Goal: Task Accomplishment & Management: Manage account settings

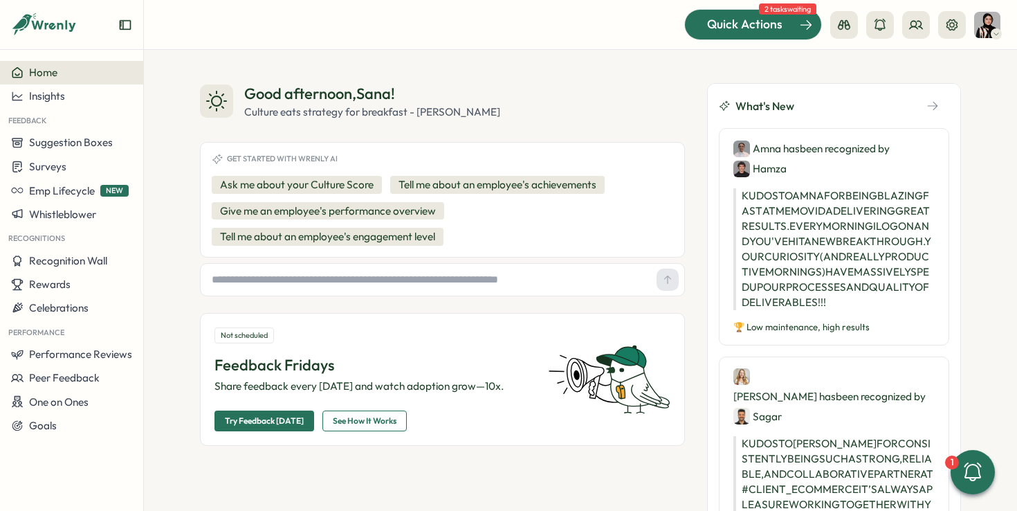
click at [773, 24] on span "Quick Actions" at bounding box center [744, 24] width 75 height 18
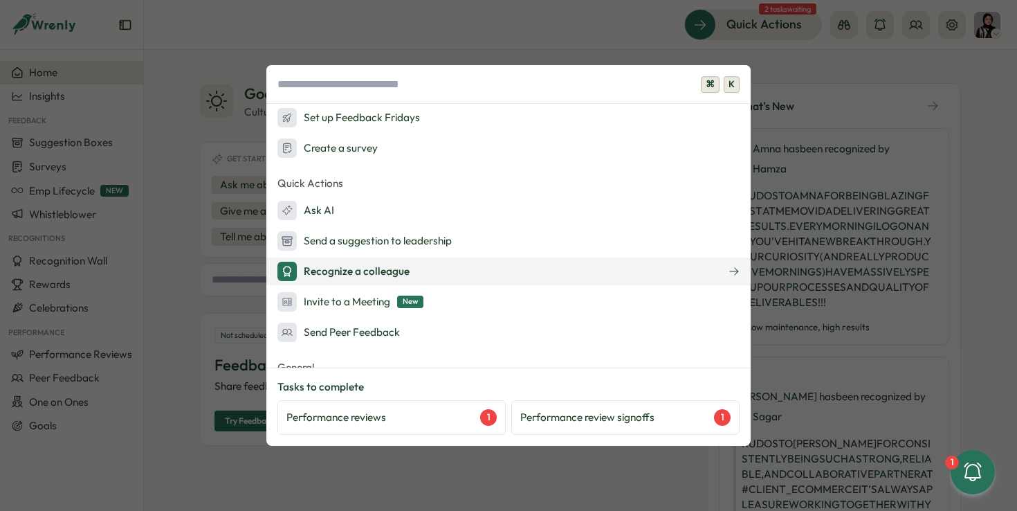
scroll to position [39, 0]
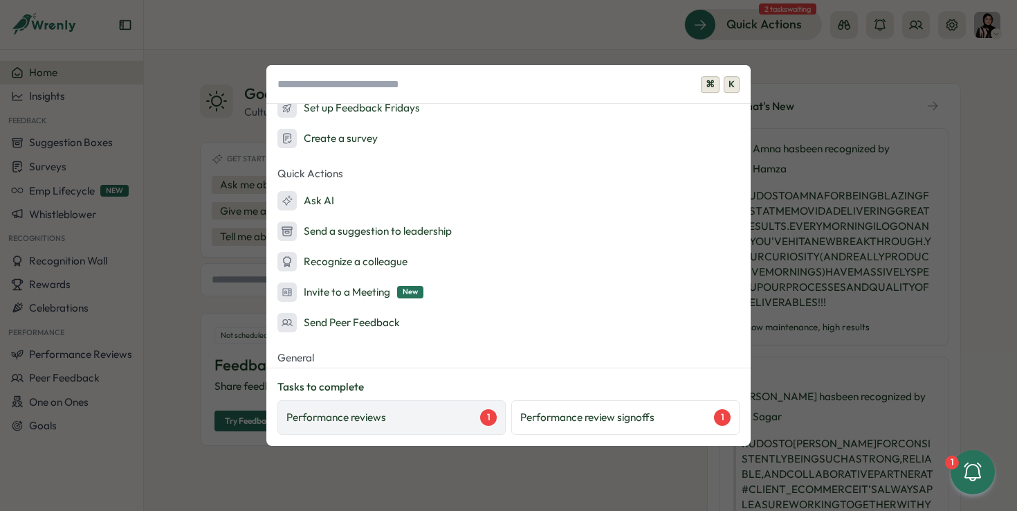
click at [458, 419] on div "Performance reviews 1" at bounding box center [391, 417] width 210 height 17
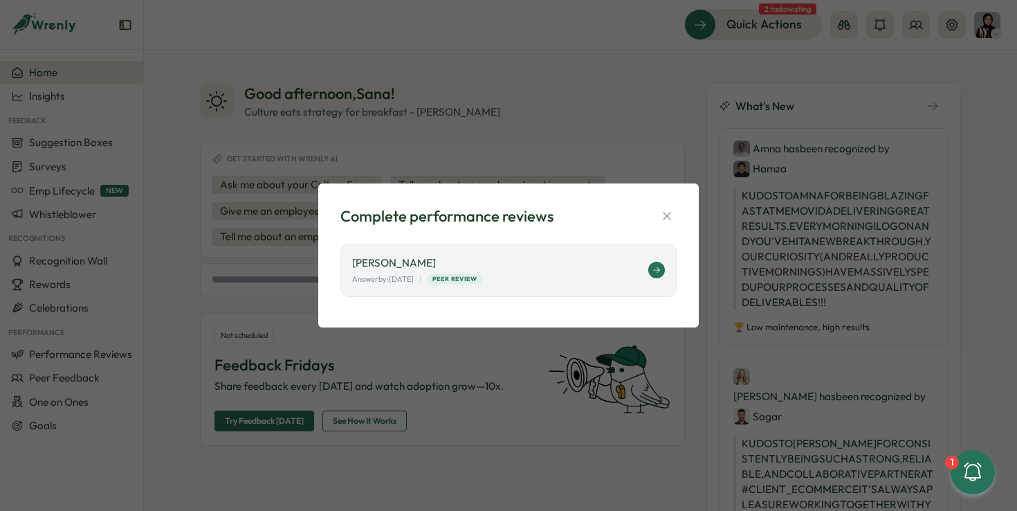
click at [658, 272] on icon at bounding box center [657, 270] width 8 height 8
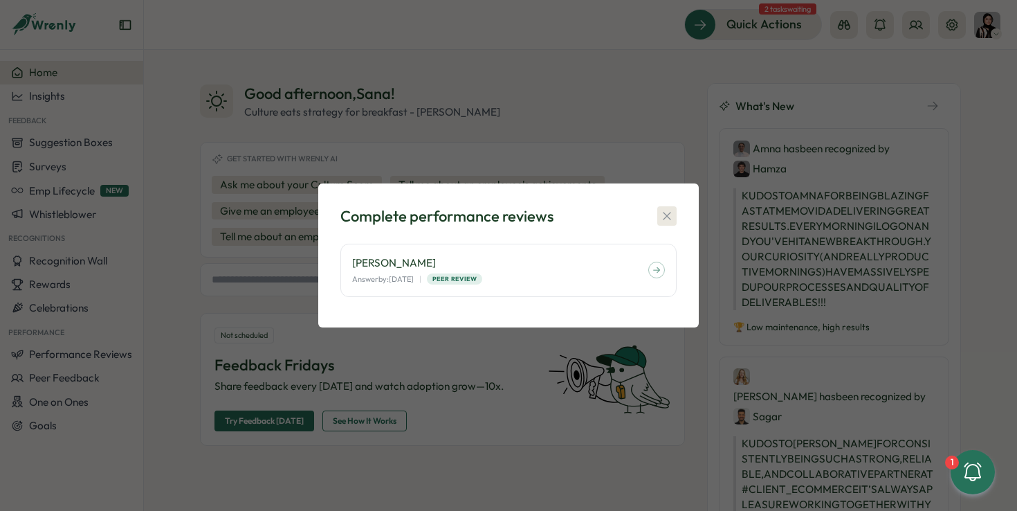
click at [673, 210] on icon "button" at bounding box center [667, 216] width 14 height 14
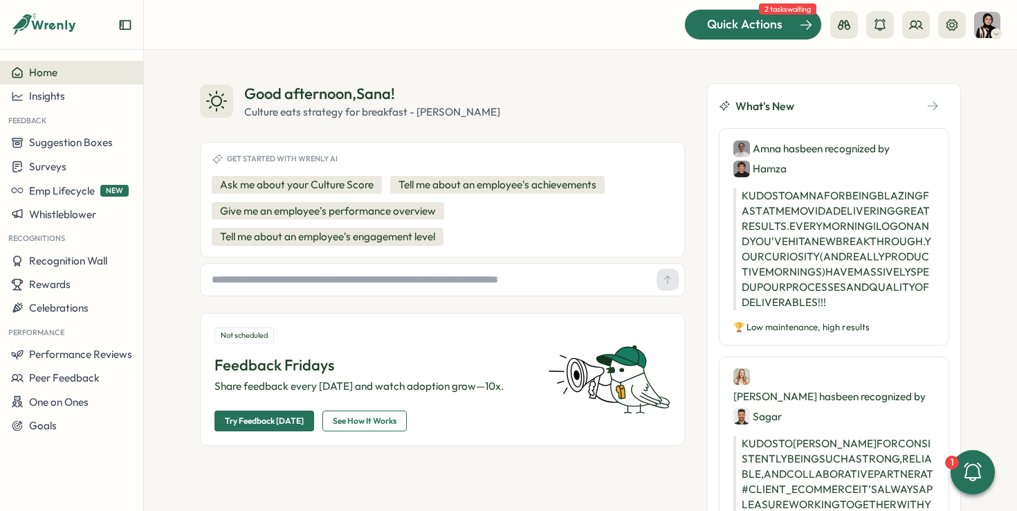
click at [749, 25] on span "Quick Actions" at bounding box center [744, 24] width 75 height 18
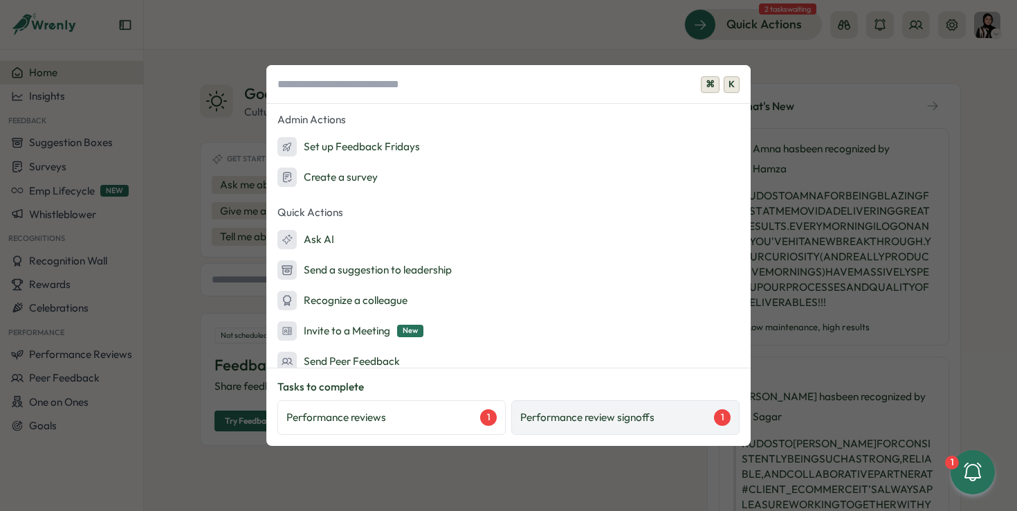
click at [597, 431] on div "Performance review signoffs 1" at bounding box center [625, 417] width 228 height 35
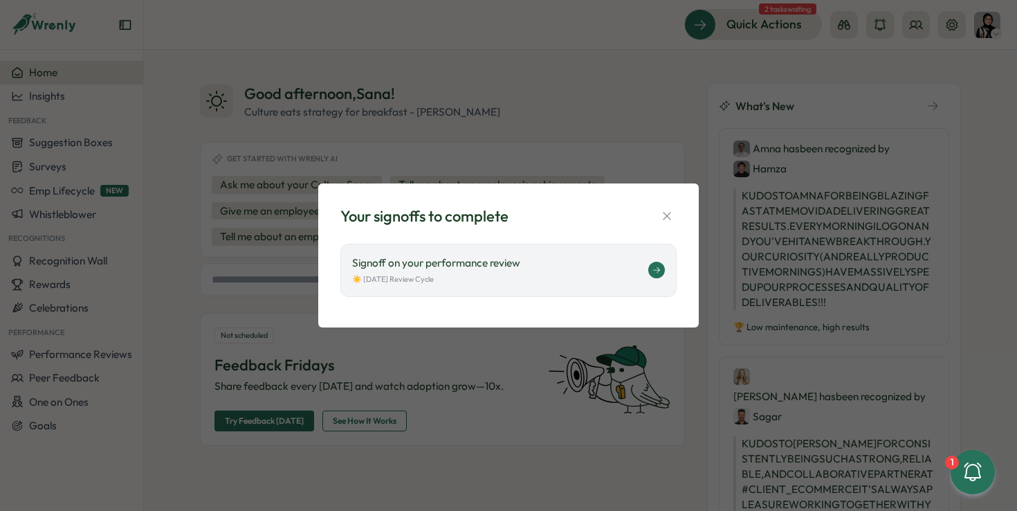
click at [580, 277] on div "☀️ August 2025 Review Cycle" at bounding box center [500, 279] width 296 height 12
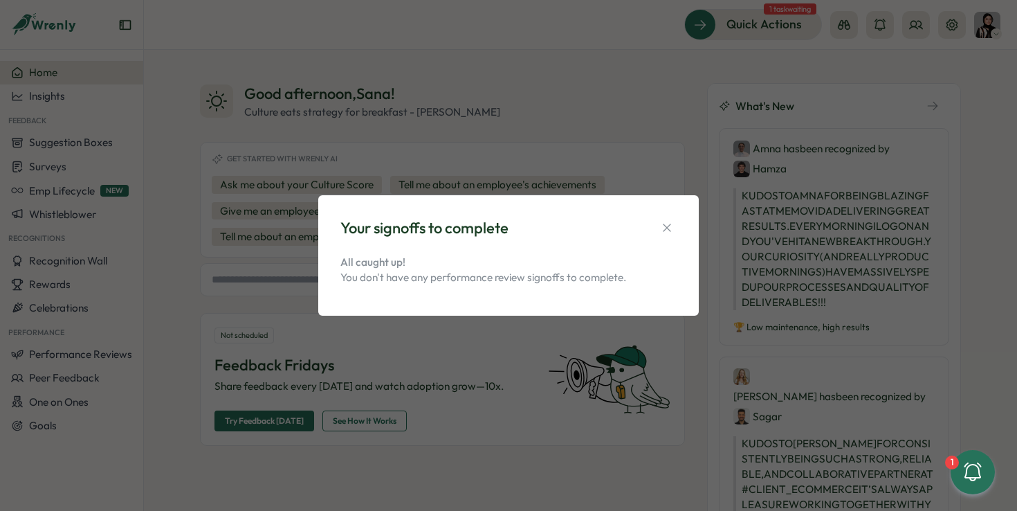
click at [667, 206] on div "Your signoffs to complete All caught up! You don't have any performance review …" at bounding box center [508, 255] width 381 height 121
click at [671, 224] on icon "button" at bounding box center [667, 228] width 14 height 14
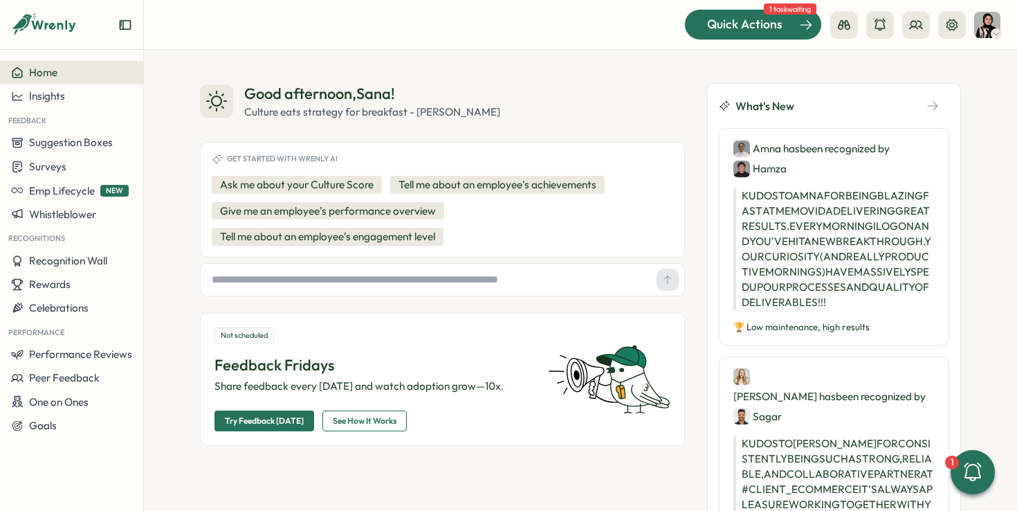
click at [750, 21] on span "Quick Actions" at bounding box center [744, 24] width 75 height 18
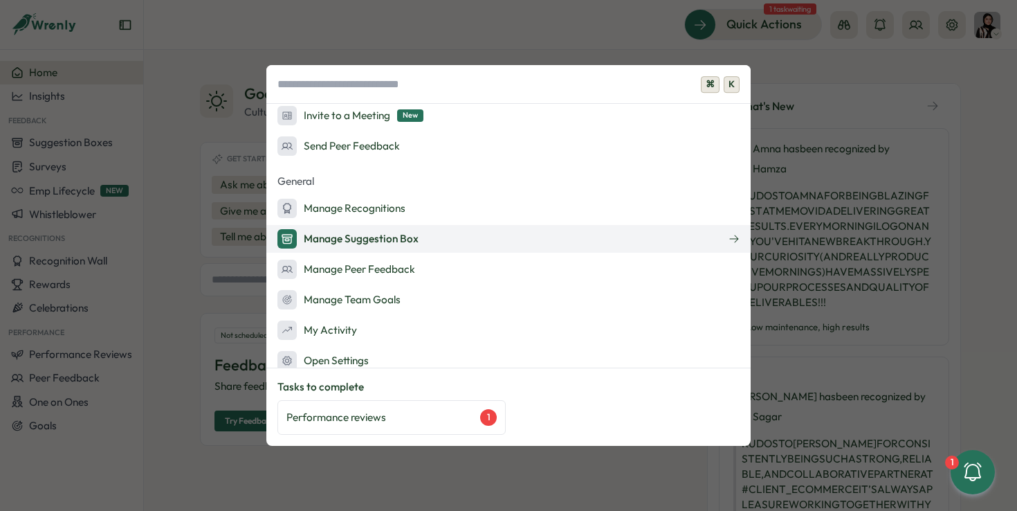
scroll to position [0, 0]
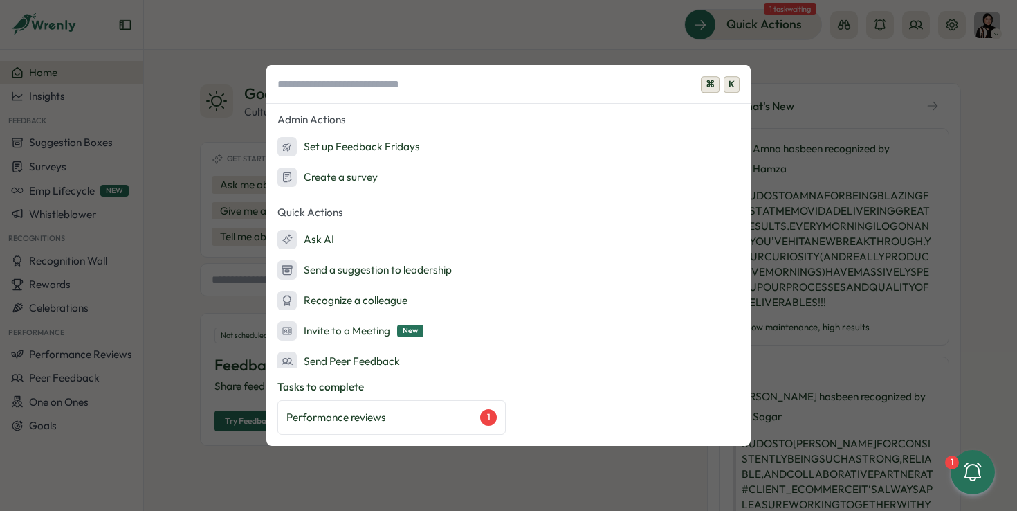
click at [534, 13] on div "⌘ K Admin Actions Set up Feedback Fridays Create a survey Quick Actions Ask AI …" at bounding box center [508, 255] width 1017 height 511
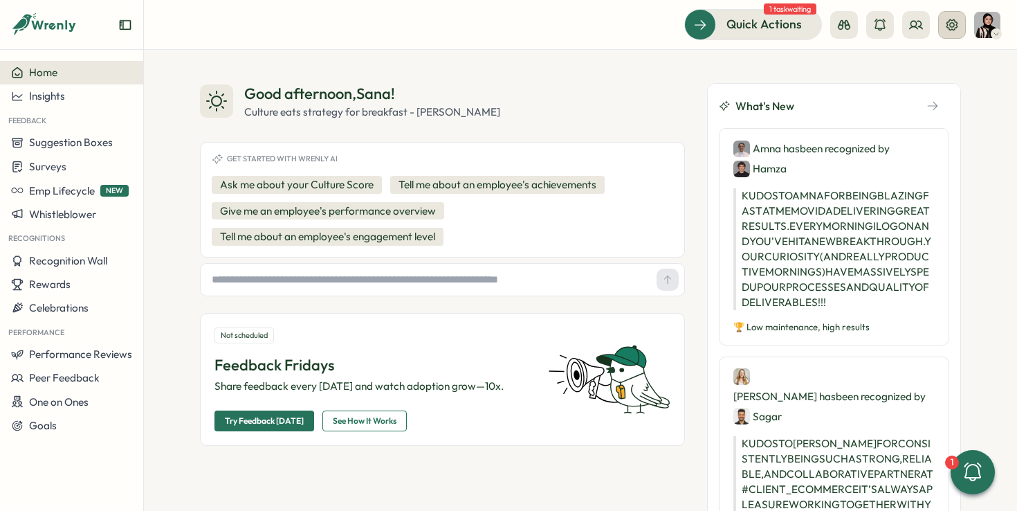
click at [944, 21] on button at bounding box center [952, 25] width 28 height 28
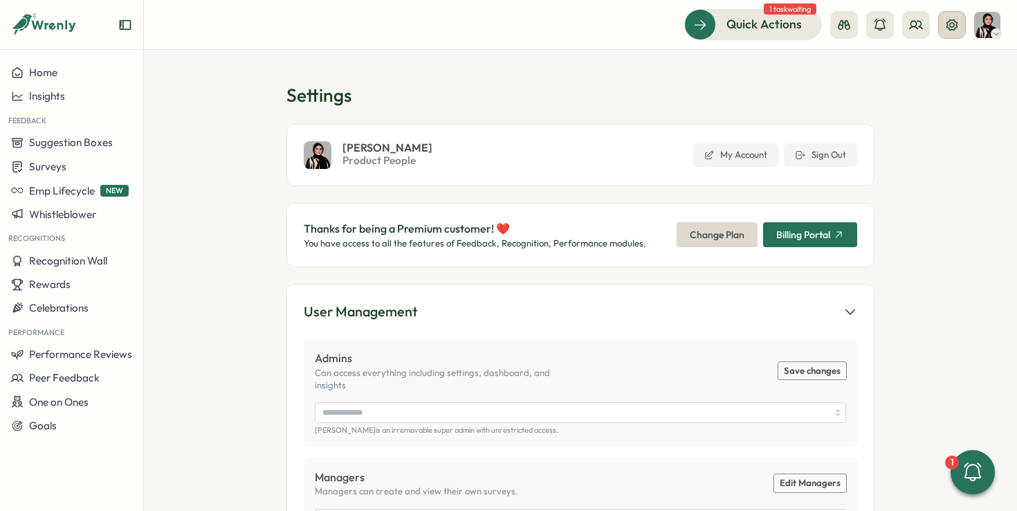
click at [945, 22] on button at bounding box center [952, 25] width 28 height 28
click at [985, 30] on img at bounding box center [987, 25] width 26 height 26
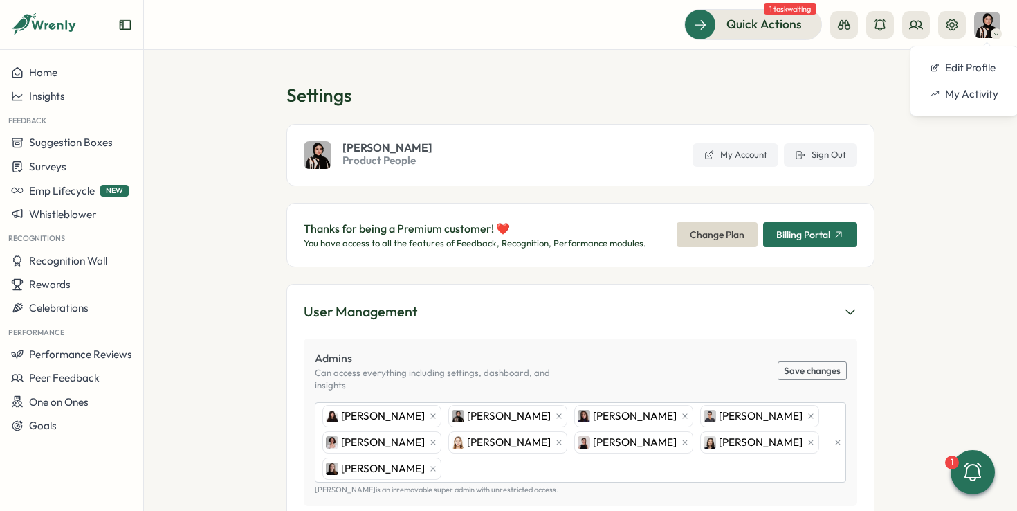
click at [985, 30] on img at bounding box center [987, 25] width 26 height 26
click at [921, 26] on icon at bounding box center [916, 25] width 12 height 8
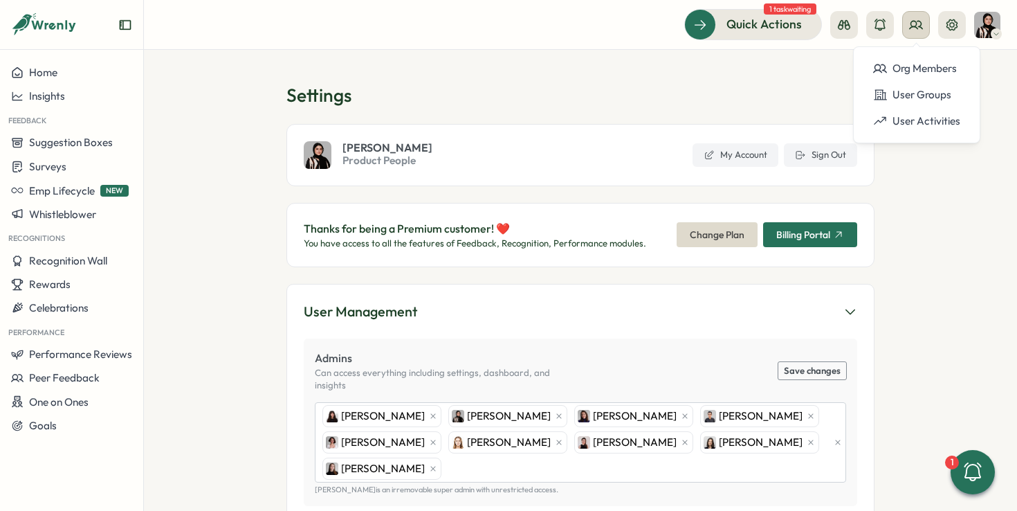
click at [921, 26] on icon at bounding box center [916, 25] width 14 height 14
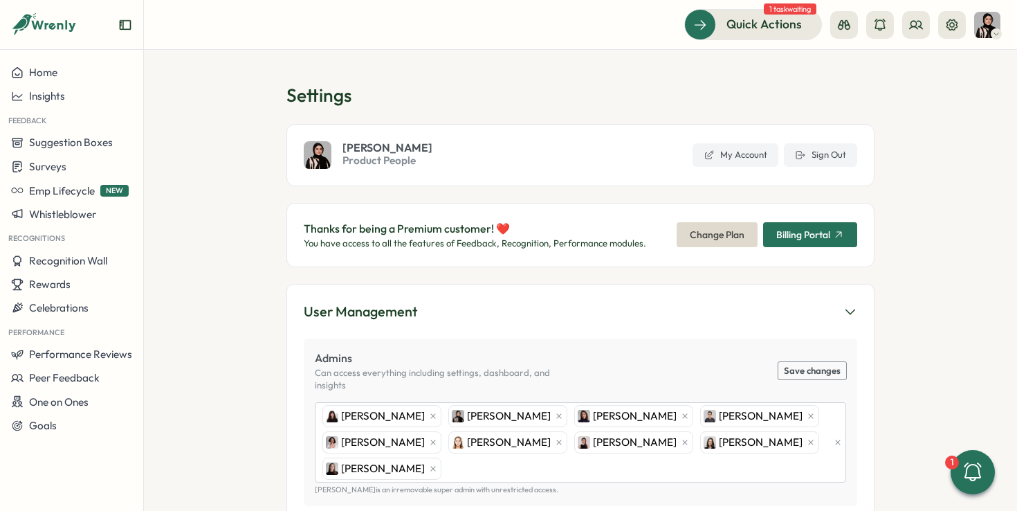
click at [708, 100] on h1 "Settings" at bounding box center [580, 95] width 588 height 24
click at [954, 28] on icon at bounding box center [952, 25] width 14 height 14
click at [945, 28] on icon at bounding box center [952, 25] width 14 height 14
click at [991, 29] on img at bounding box center [987, 25] width 26 height 26
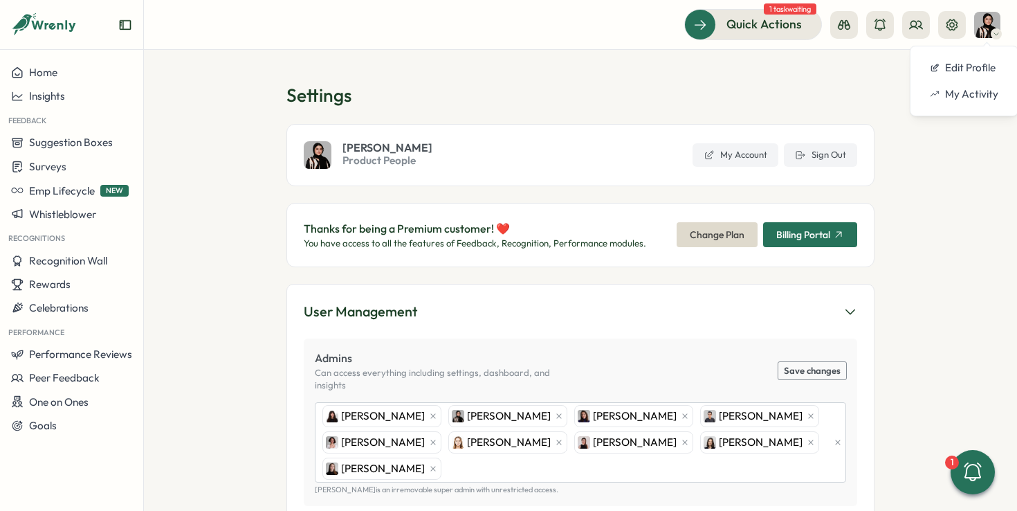
click at [991, 30] on img at bounding box center [987, 25] width 26 height 26
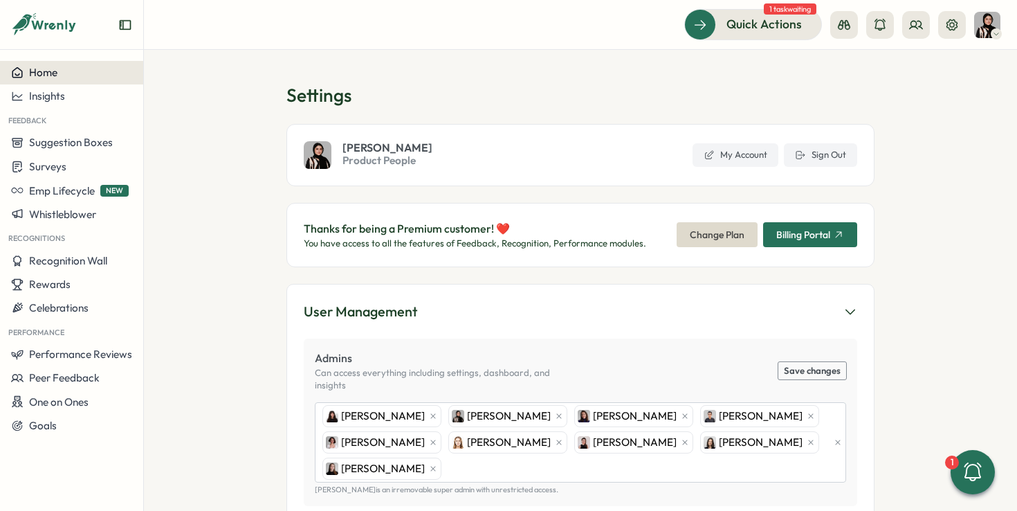
click at [109, 73] on div "Home" at bounding box center [71, 72] width 121 height 12
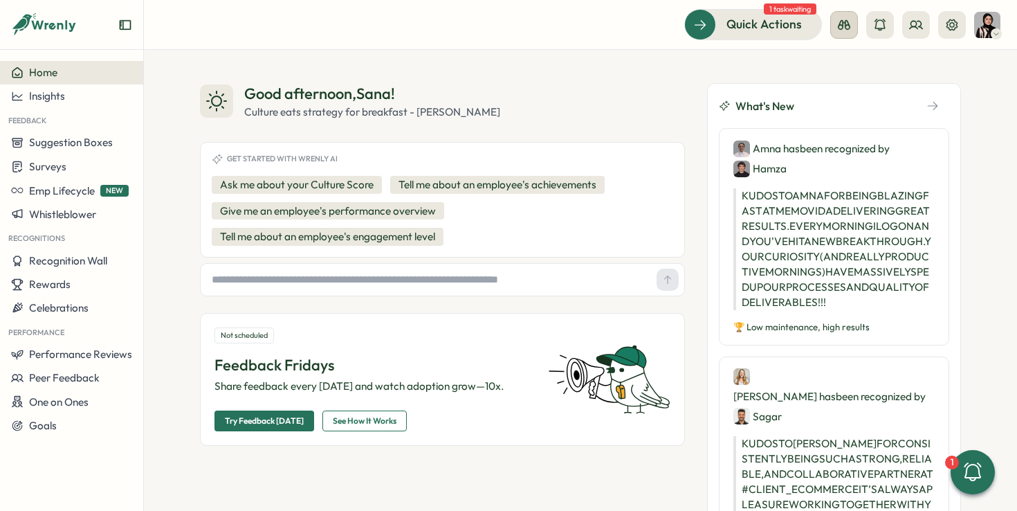
click at [843, 25] on icon at bounding box center [844, 25] width 12 height 10
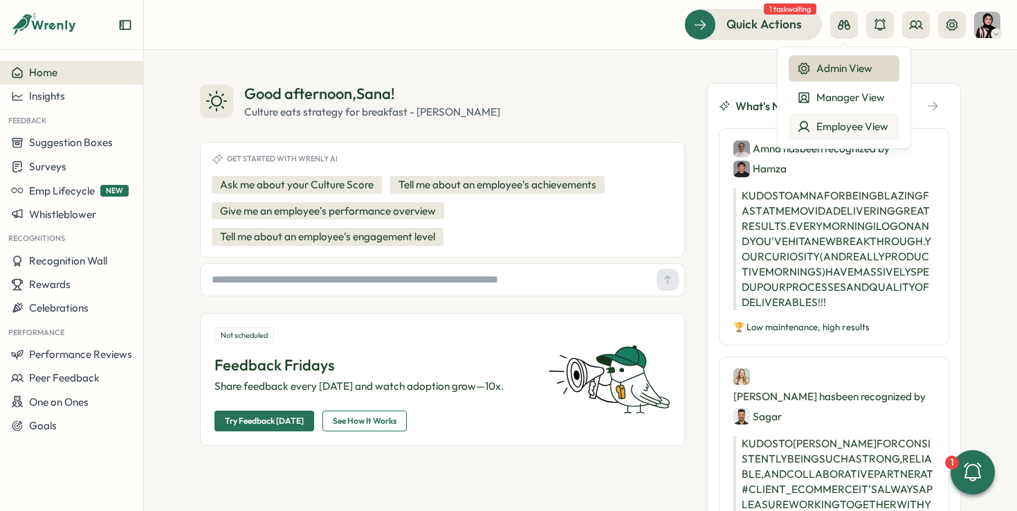
click at [846, 133] on div "Employee View" at bounding box center [844, 126] width 94 height 15
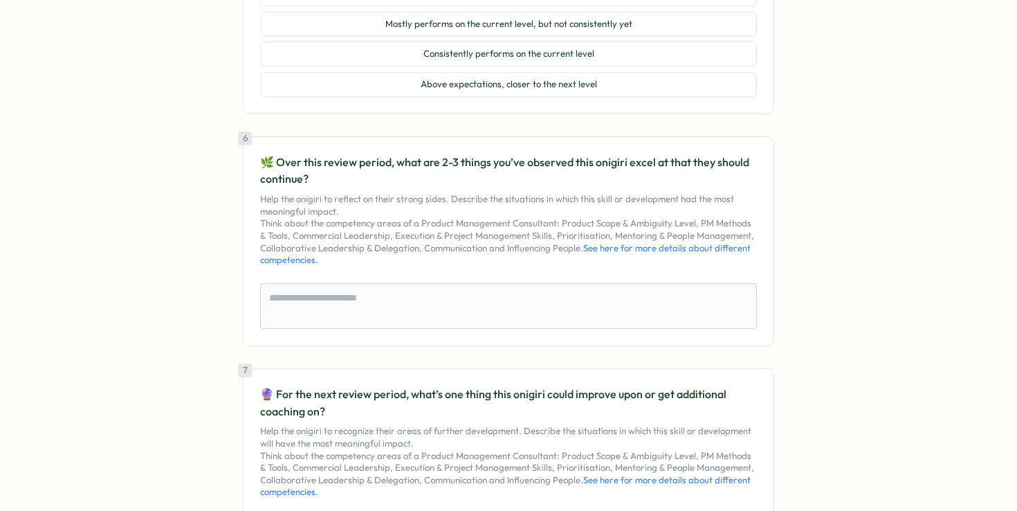
scroll to position [1167, 0]
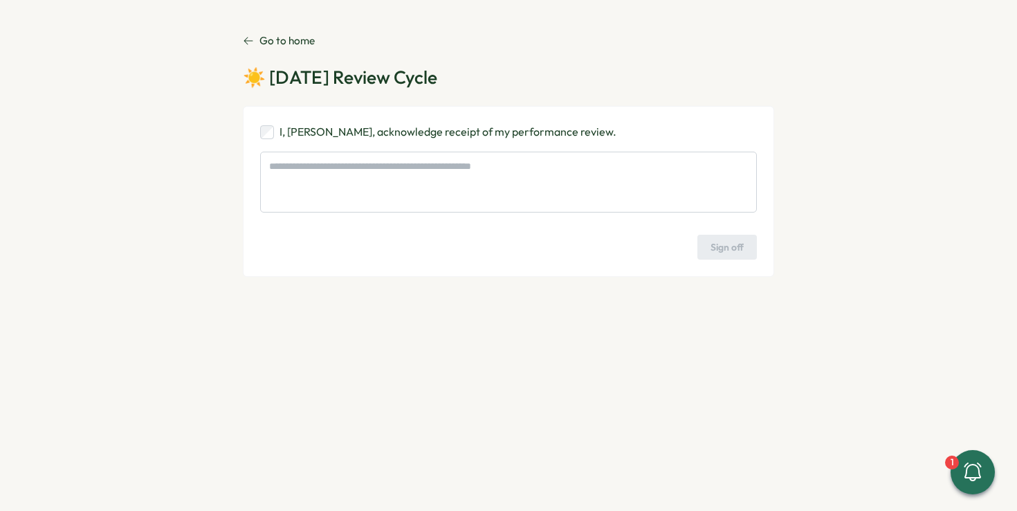
click at [372, 132] on p "I, [PERSON_NAME], acknowledge receipt of my performance review." at bounding box center [448, 131] width 337 height 17
click at [716, 248] on span "Sign off" at bounding box center [727, 247] width 33 height 24
type textarea "*"
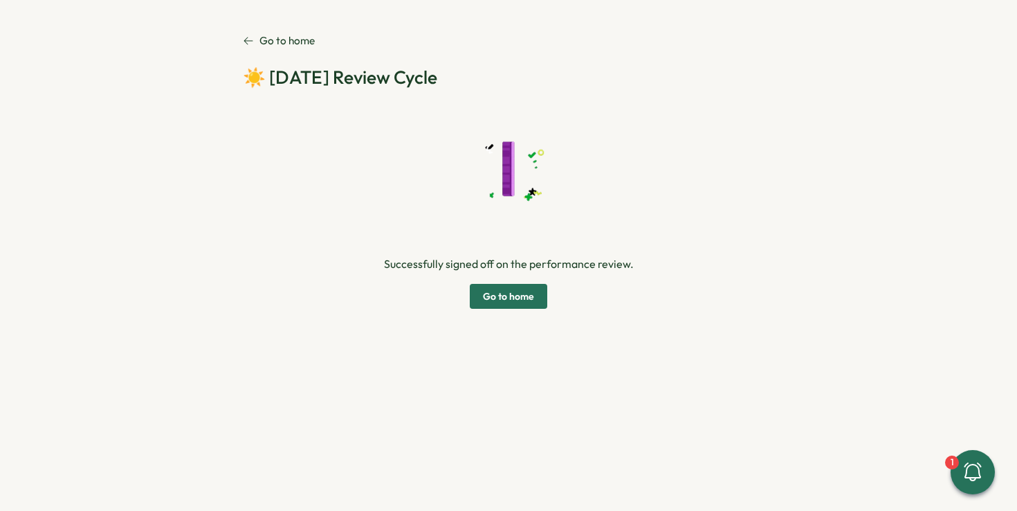
click at [525, 302] on span "Go to home" at bounding box center [508, 296] width 51 height 24
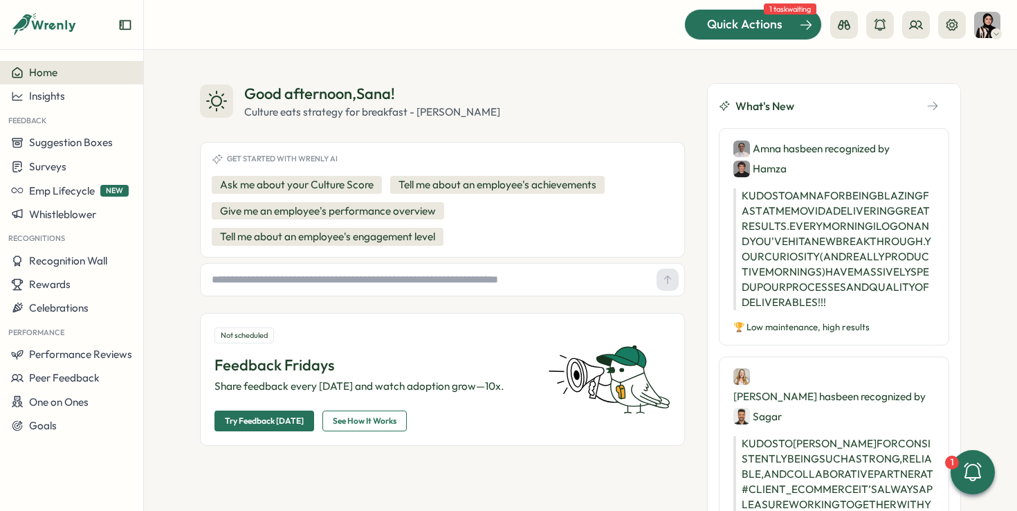
click at [756, 25] on span "Quick Actions" at bounding box center [744, 24] width 75 height 18
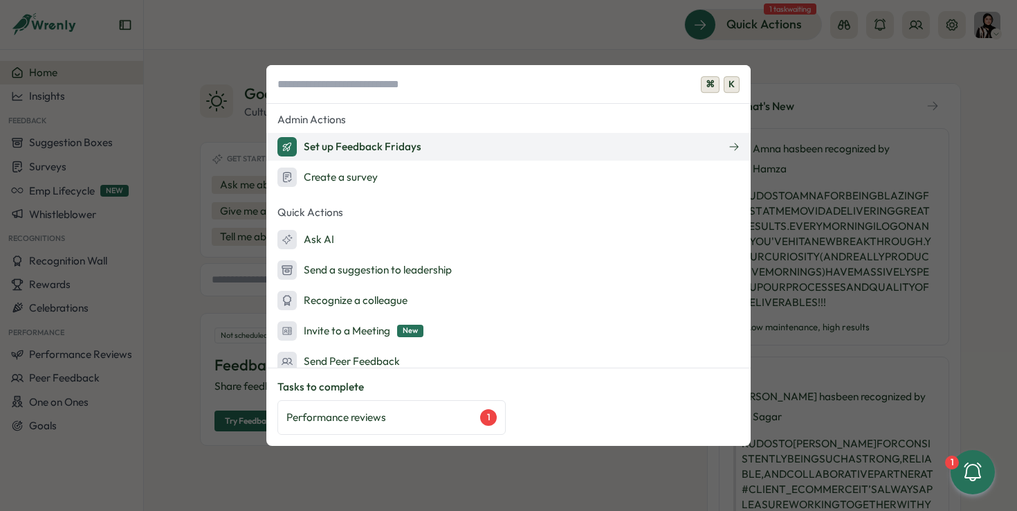
scroll to position [258, 0]
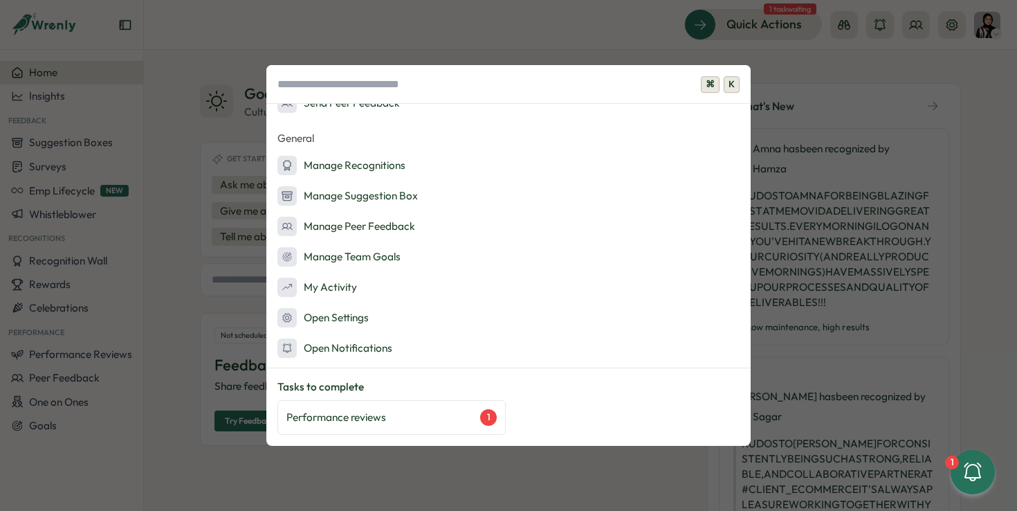
click at [227, 271] on div "⌘ K Admin Actions Set up Feedback Fridays Create a survey Quick Actions Ask AI …" at bounding box center [508, 255] width 1017 height 511
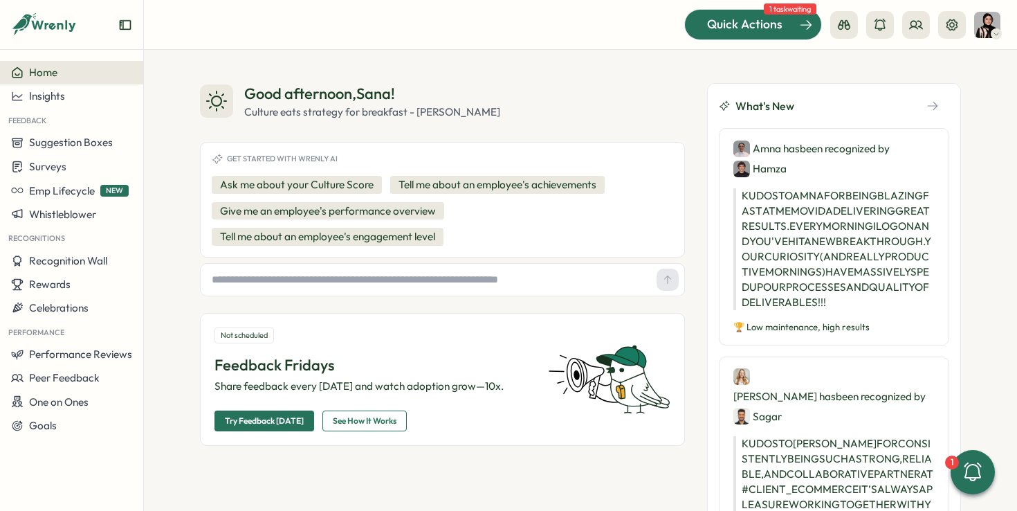
click at [757, 19] on span "Quick Actions" at bounding box center [744, 24] width 75 height 18
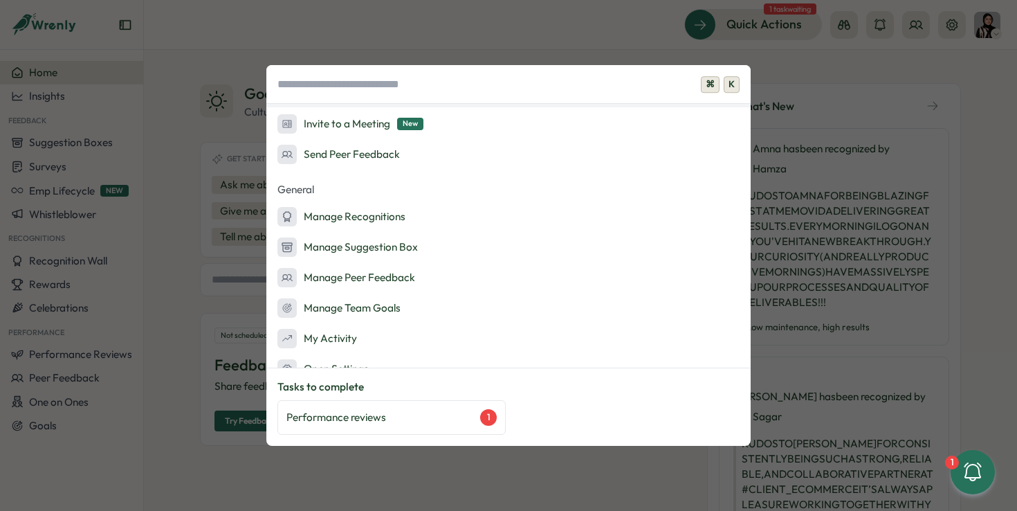
scroll to position [143, 0]
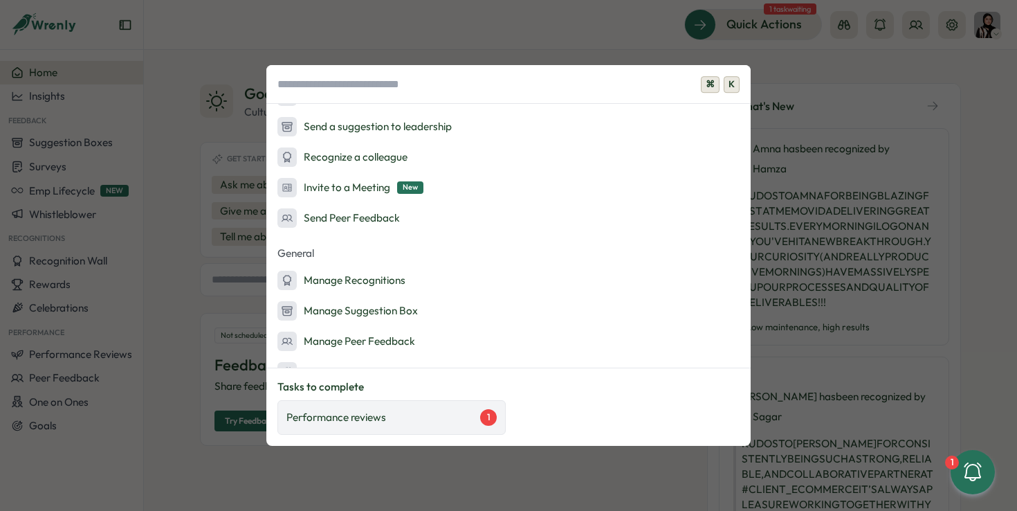
click at [494, 416] on div "1" at bounding box center [488, 417] width 17 height 17
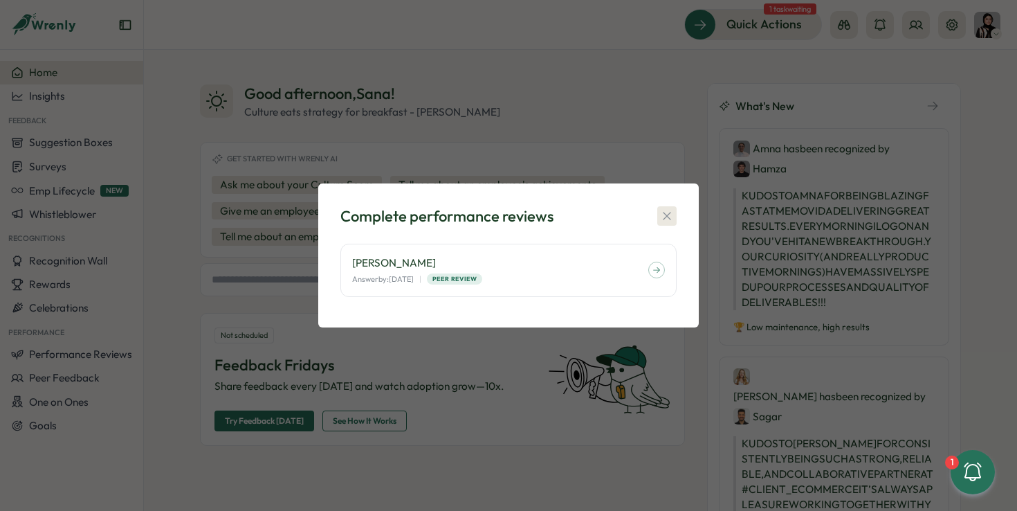
click at [673, 221] on icon "button" at bounding box center [667, 216] width 14 height 14
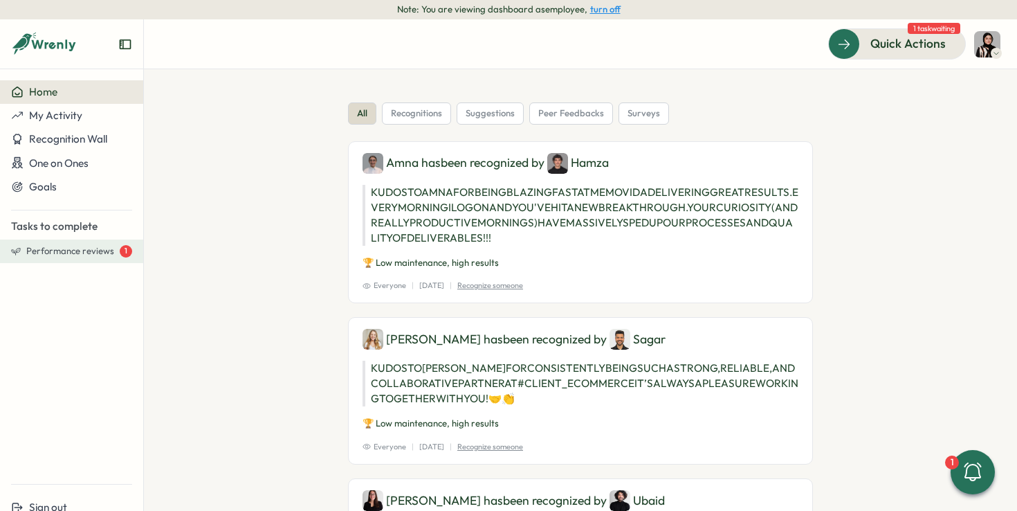
click at [70, 250] on span "Performance reviews" at bounding box center [70, 251] width 88 height 12
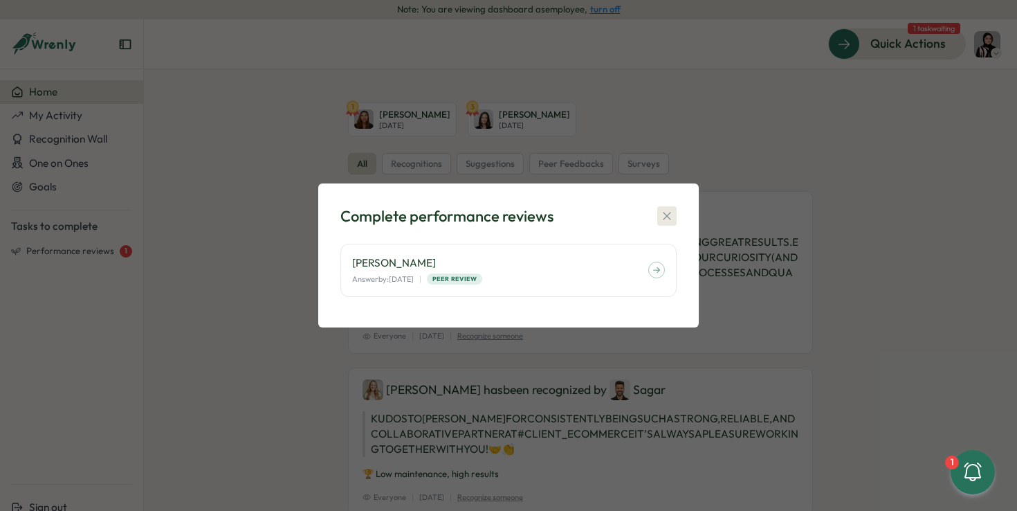
click at [673, 219] on icon "button" at bounding box center [667, 216] width 14 height 14
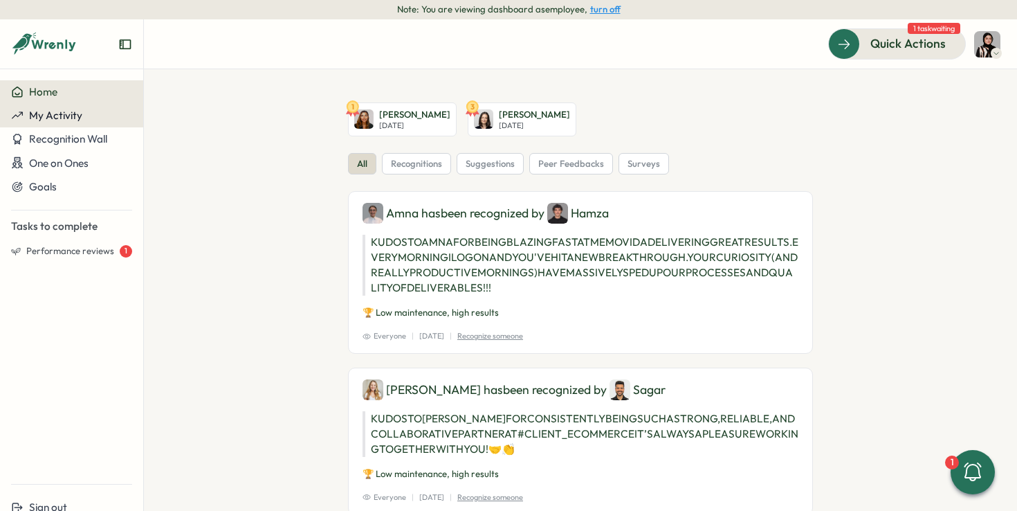
click at [70, 116] on span "My Activity" at bounding box center [55, 115] width 53 height 13
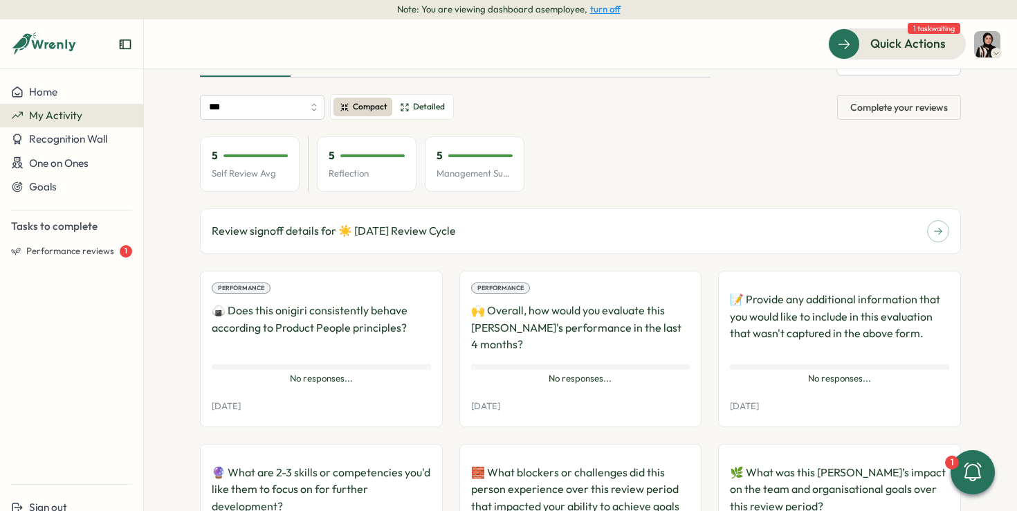
scroll to position [108, 0]
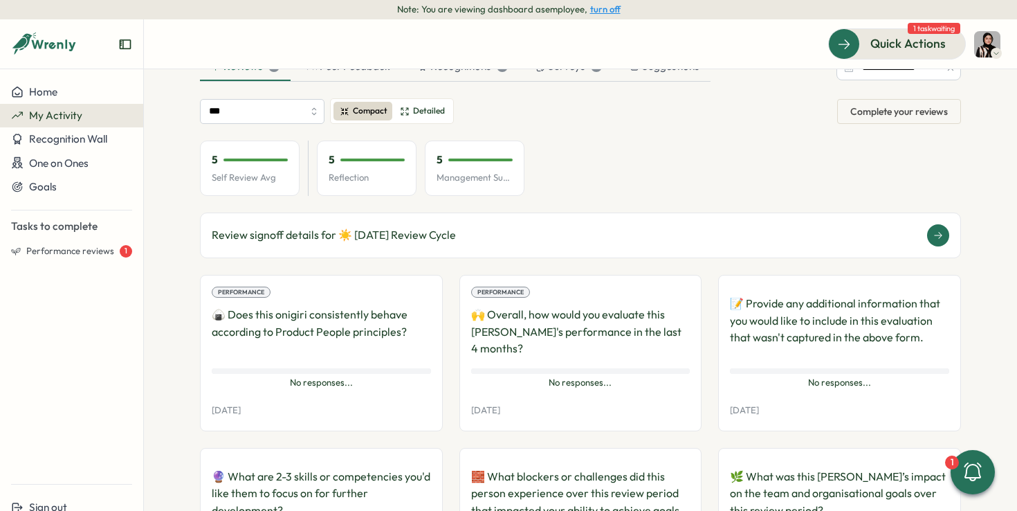
click at [477, 242] on div "Review signoff details for ☀️ August 2025 Review Cycle" at bounding box center [581, 235] width 738 height 22
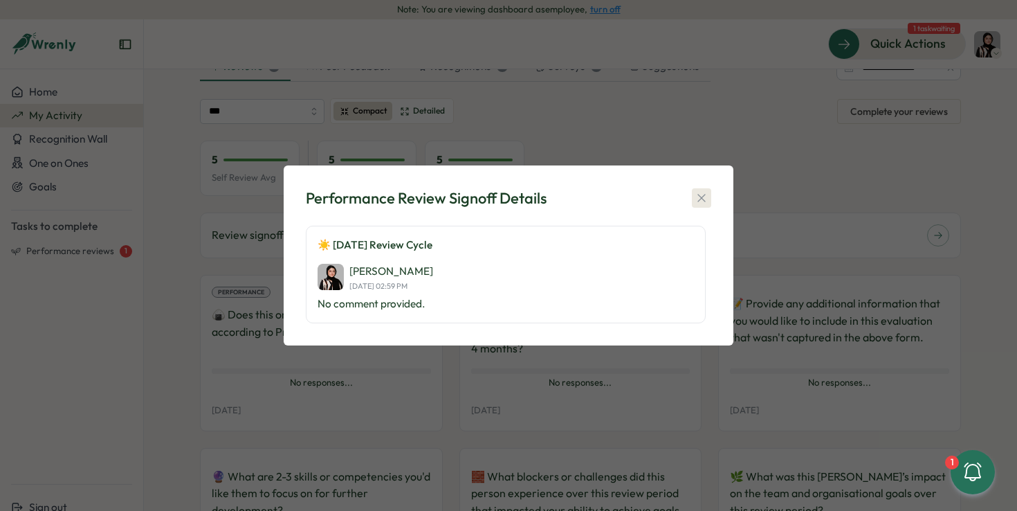
click at [699, 194] on icon "button" at bounding box center [702, 198] width 14 height 14
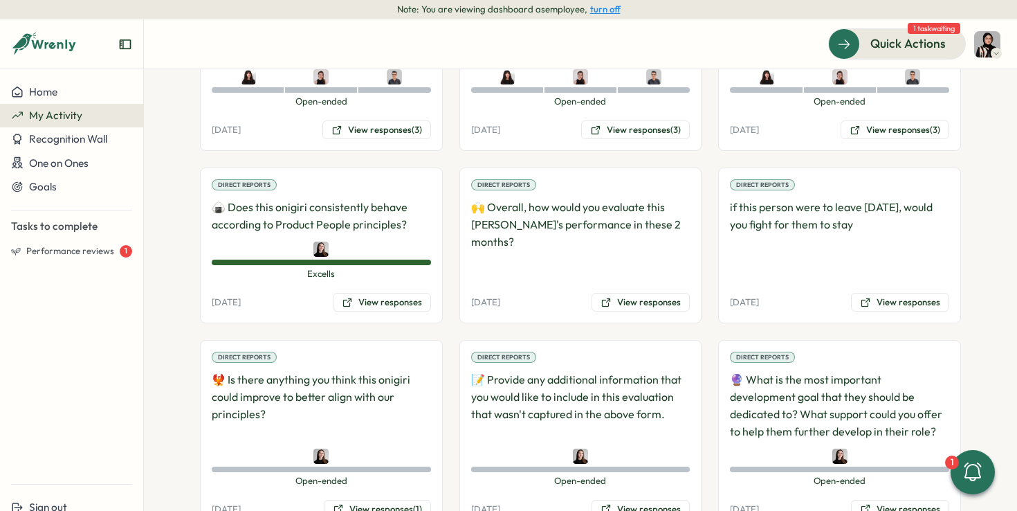
scroll to position [2148, 0]
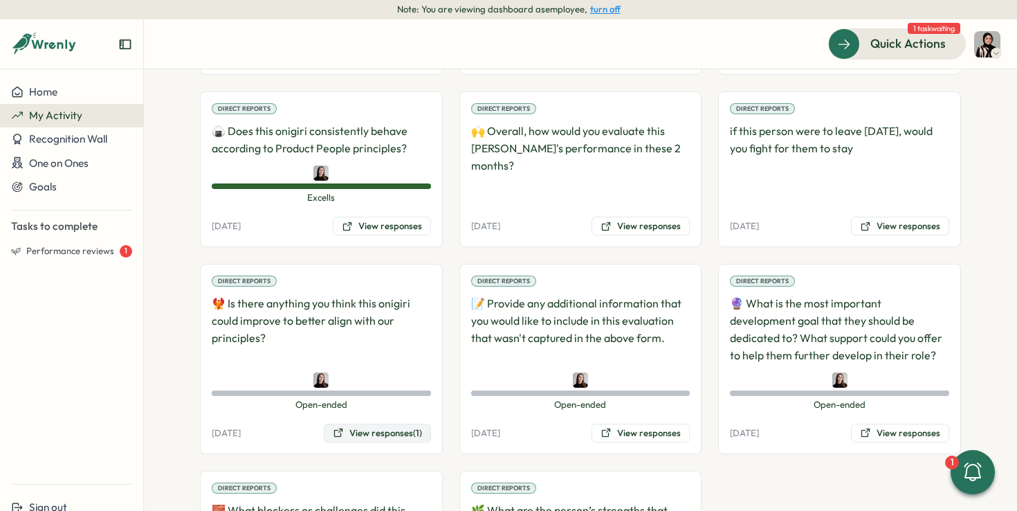
click at [381, 424] on button "View responses (1)" at bounding box center [377, 433] width 107 height 19
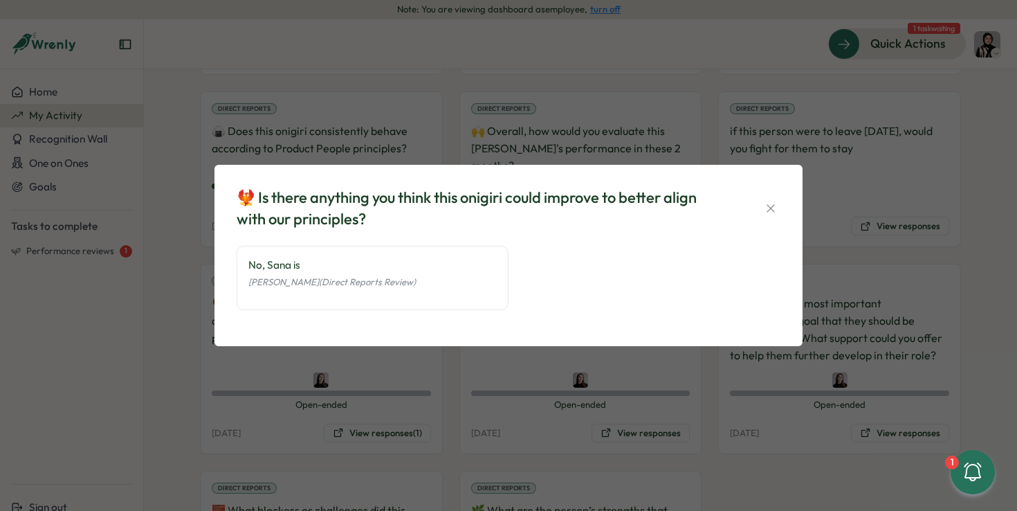
click at [324, 263] on div "No, Sana is" at bounding box center [372, 264] width 248 height 15
click at [286, 265] on div "No, Sana is" at bounding box center [372, 264] width 248 height 15
click at [456, 275] on div "Elena Ladushyna (Direct Reports Review)" at bounding box center [372, 281] width 248 height 17
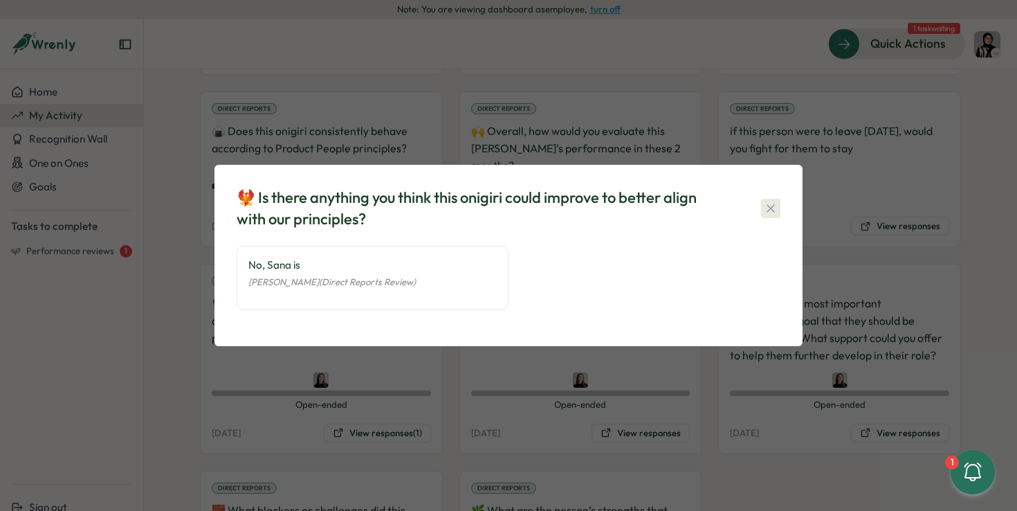
click at [768, 206] on icon "button" at bounding box center [771, 208] width 14 height 14
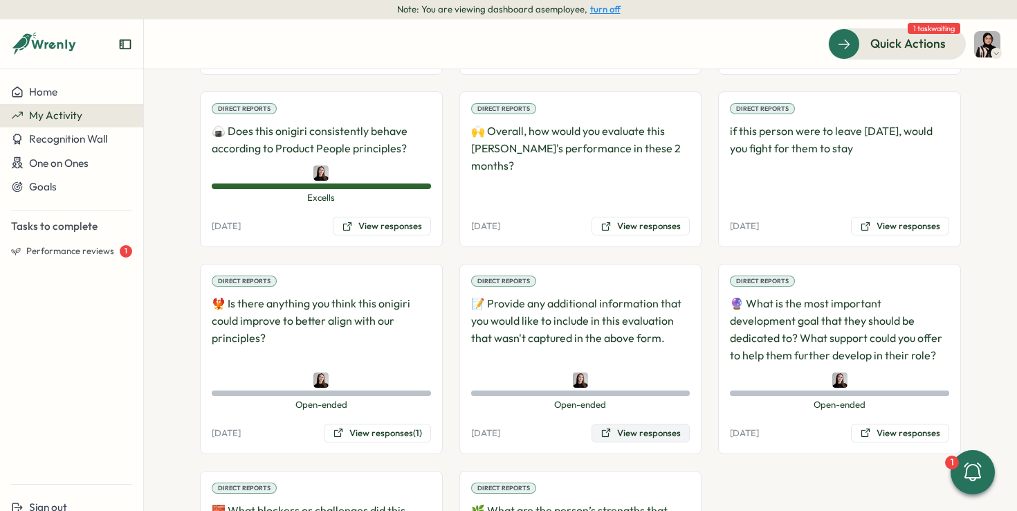
click at [621, 424] on button "View responses" at bounding box center [641, 433] width 98 height 19
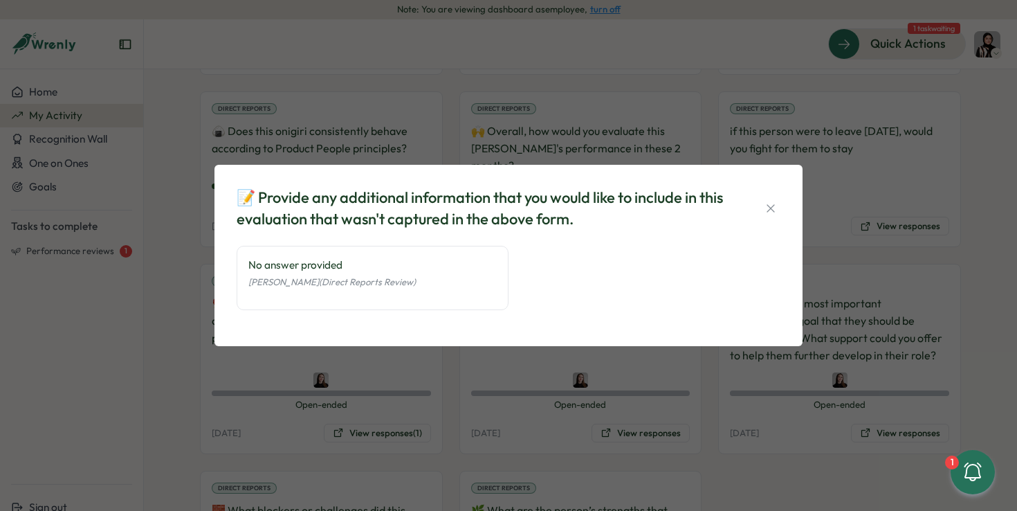
click at [675, 408] on div "📝 Provide any additional information that you would like to include in this eva…" at bounding box center [508, 255] width 1017 height 511
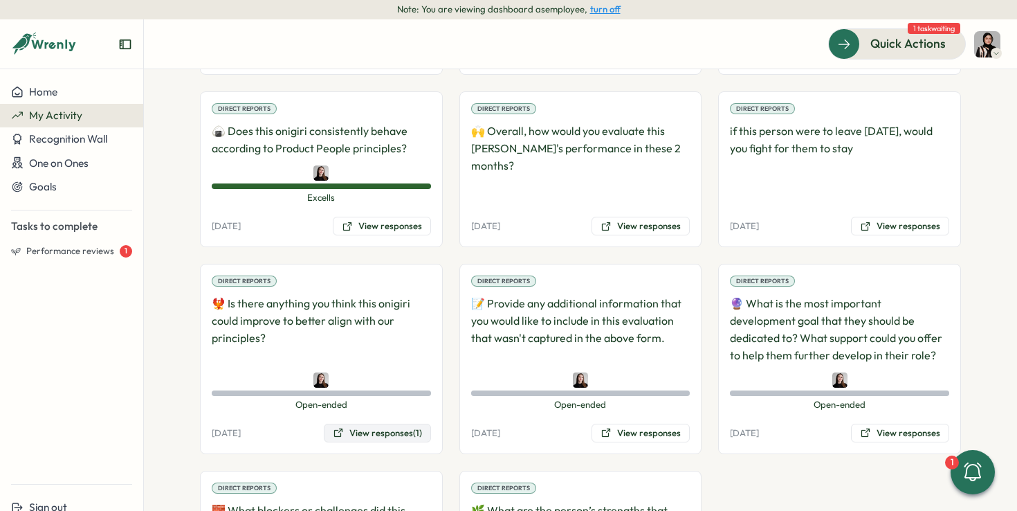
click at [379, 424] on button "View responses (1)" at bounding box center [377, 433] width 107 height 19
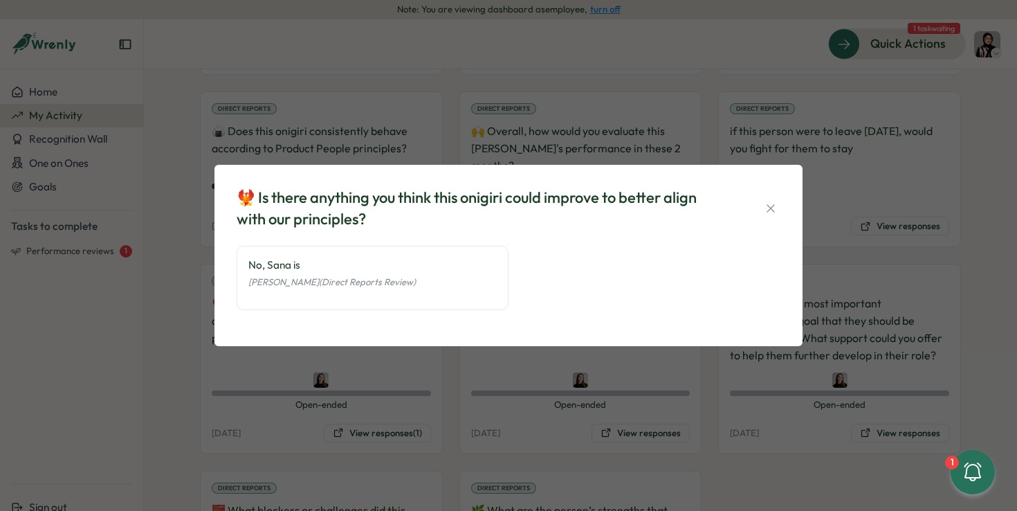
click at [385, 279] on span "Elena Ladushyna (Direct Reports Review)" at bounding box center [331, 281] width 167 height 11
click at [286, 266] on div "No, Sana is" at bounding box center [372, 264] width 248 height 15
click at [553, 403] on div "🐦‍🔥 Is there anything you think this onigiri could improve to better align with…" at bounding box center [508, 255] width 1017 height 511
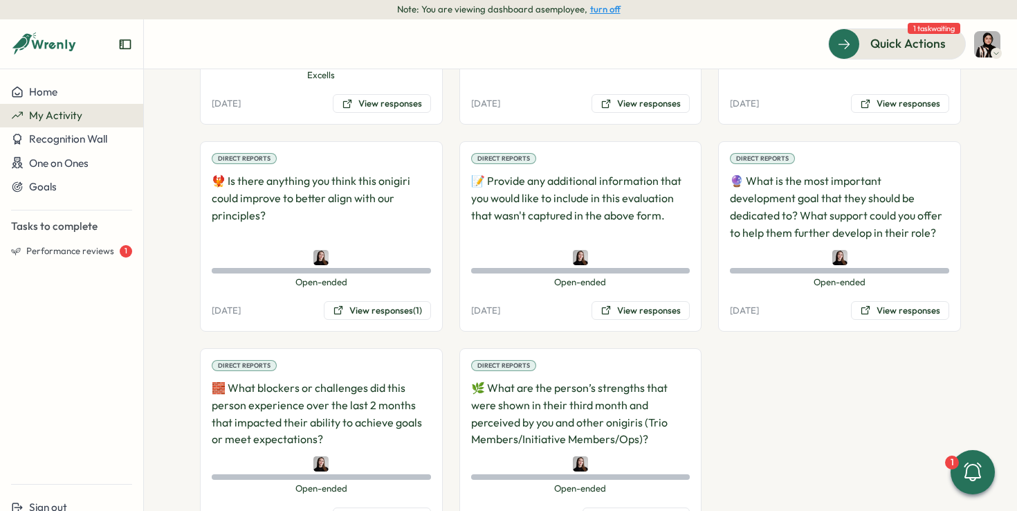
scroll to position [2272, 0]
click at [612, 506] on button "View responses (1)" at bounding box center [636, 515] width 107 height 19
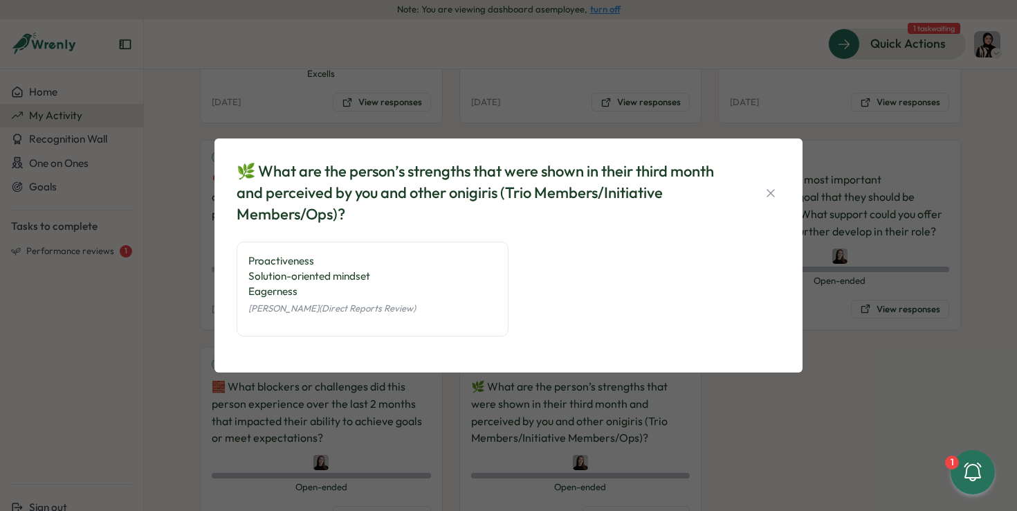
click at [449, 404] on div "🌿 What are the person’s strengths that were shown in their third month and perc…" at bounding box center [508, 255] width 1017 height 511
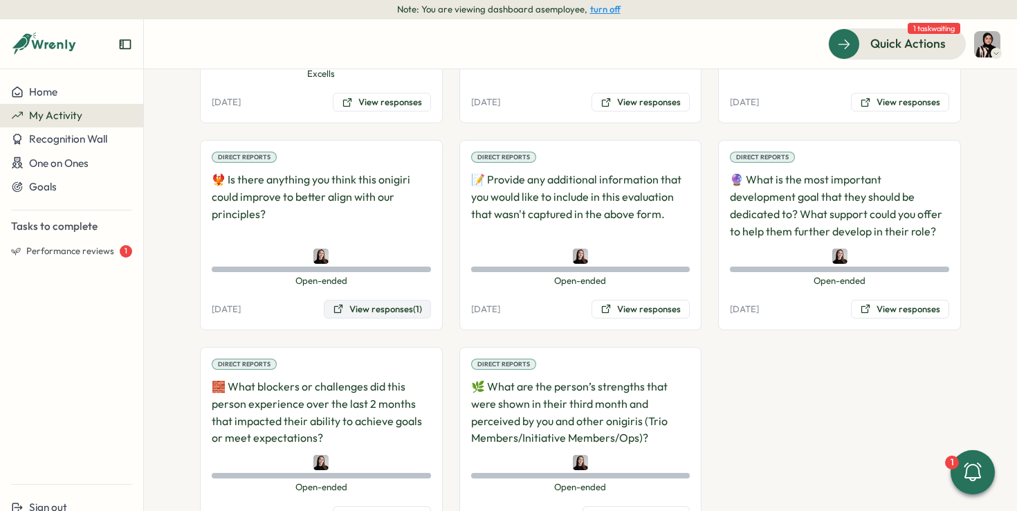
click at [375, 300] on button "View responses (1)" at bounding box center [377, 309] width 107 height 19
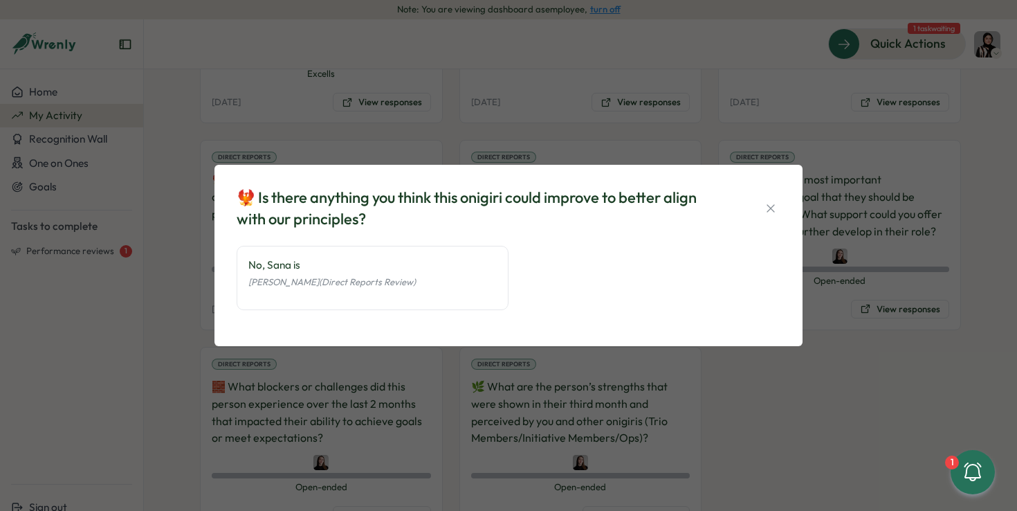
click at [376, 282] on span "Elena Ladushyna (Direct Reports Review)" at bounding box center [331, 281] width 167 height 11
click at [435, 348] on div "🐦‍🔥 Is there anything you think this onigiri could improve to better align with…" at bounding box center [508, 255] width 1017 height 511
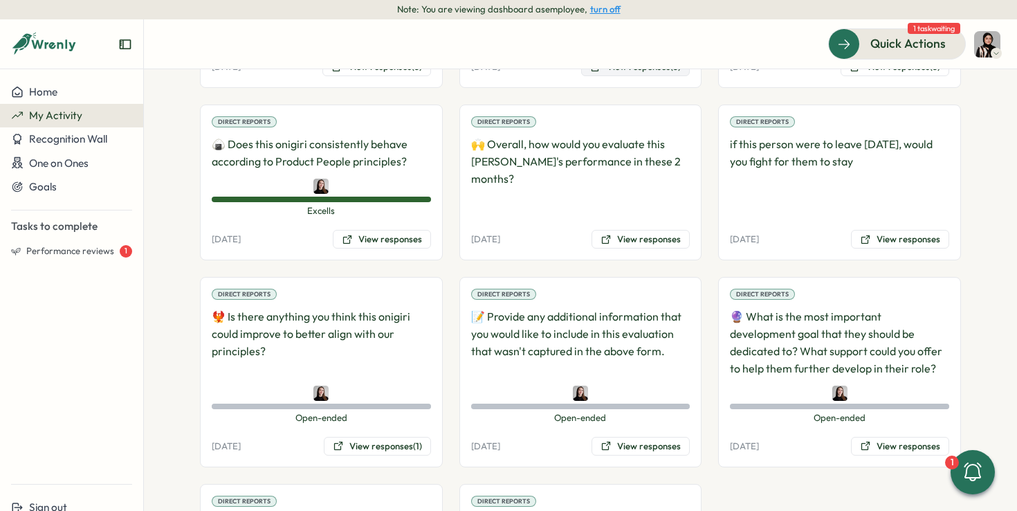
scroll to position [2169, 0]
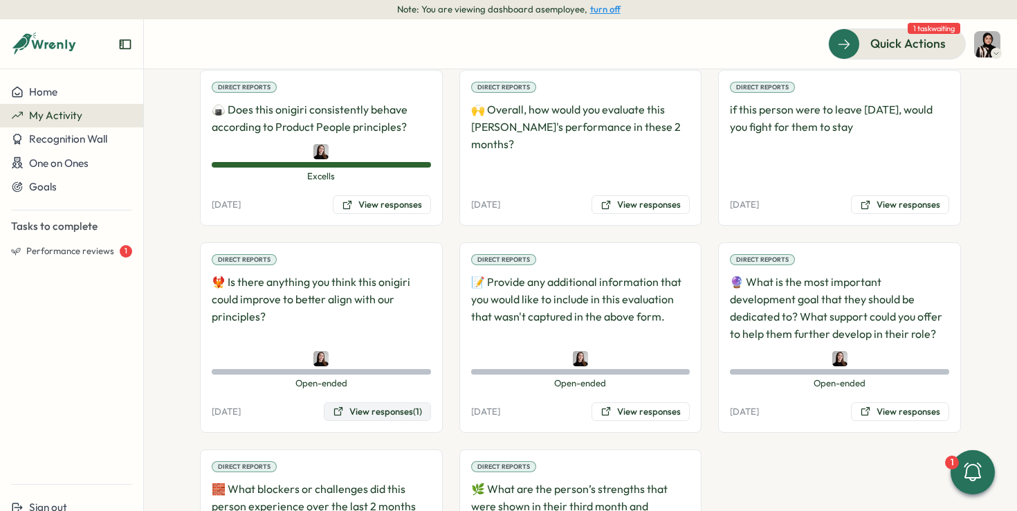
click at [385, 402] on button "View responses (1)" at bounding box center [377, 411] width 107 height 19
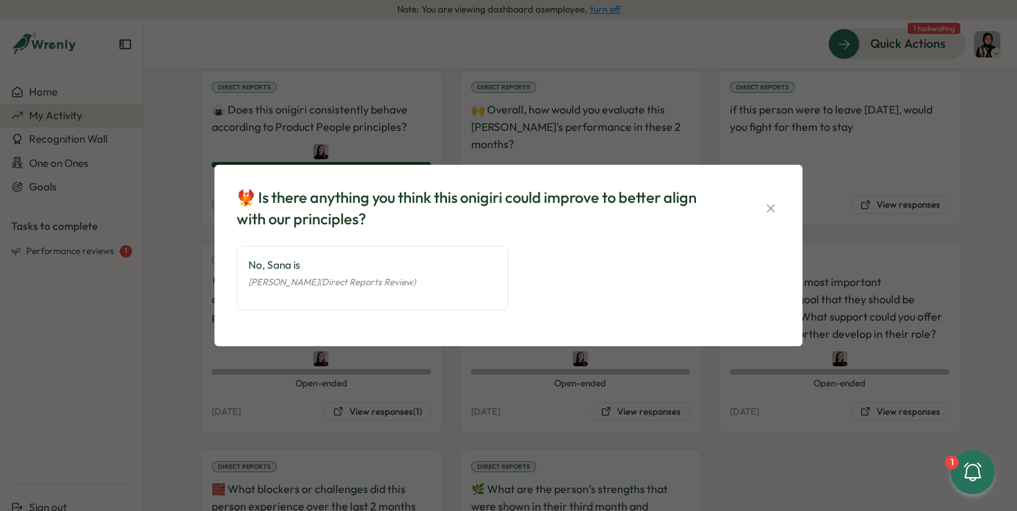
click at [360, 114] on div "🐦‍🔥 Is there anything you think this onigiri could improve to better align with…" at bounding box center [508, 255] width 1017 height 511
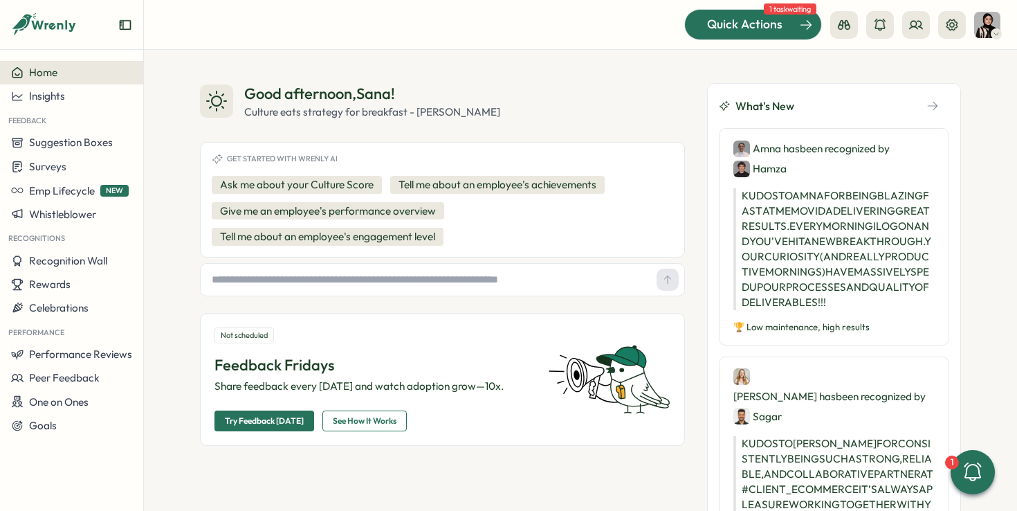
click at [697, 24] on div "Quick Actions" at bounding box center [744, 24] width 125 height 18
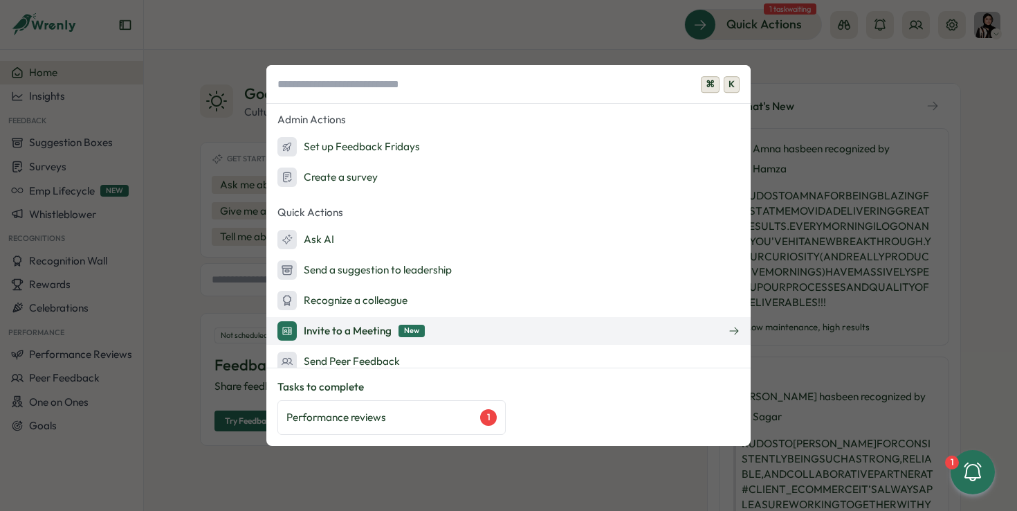
scroll to position [6, 0]
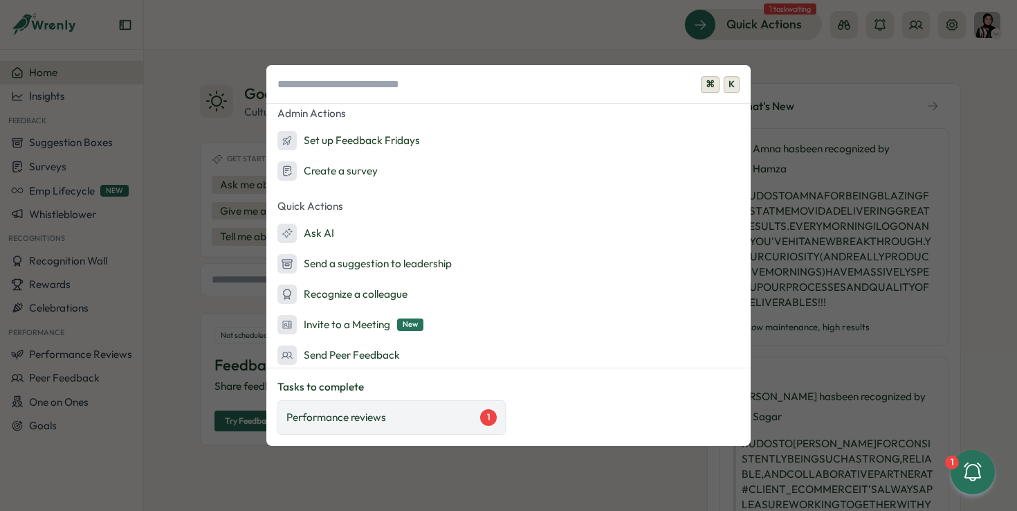
click at [415, 423] on div "Performance reviews 1" at bounding box center [391, 417] width 210 height 17
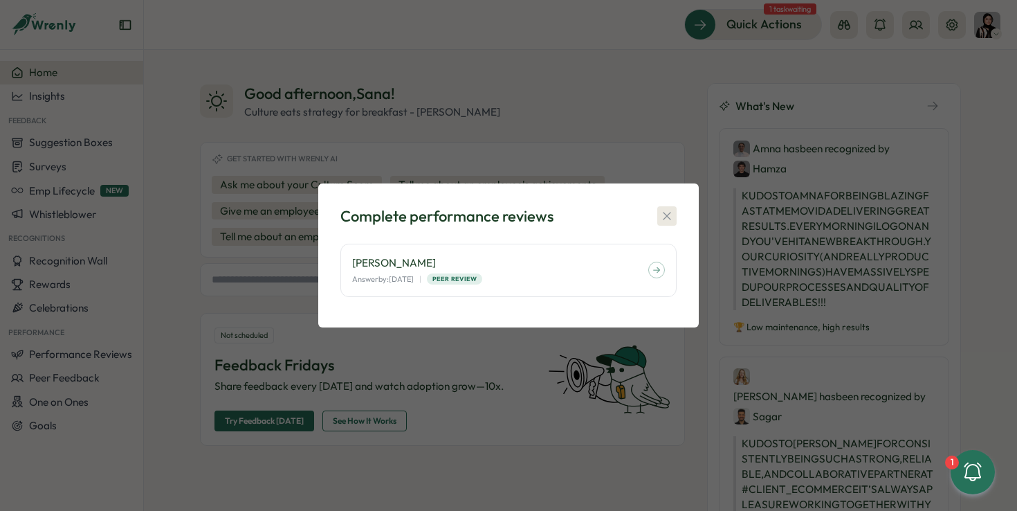
click at [671, 219] on icon "button" at bounding box center [667, 216] width 14 height 14
